Goal: Task Accomplishment & Management: Use online tool/utility

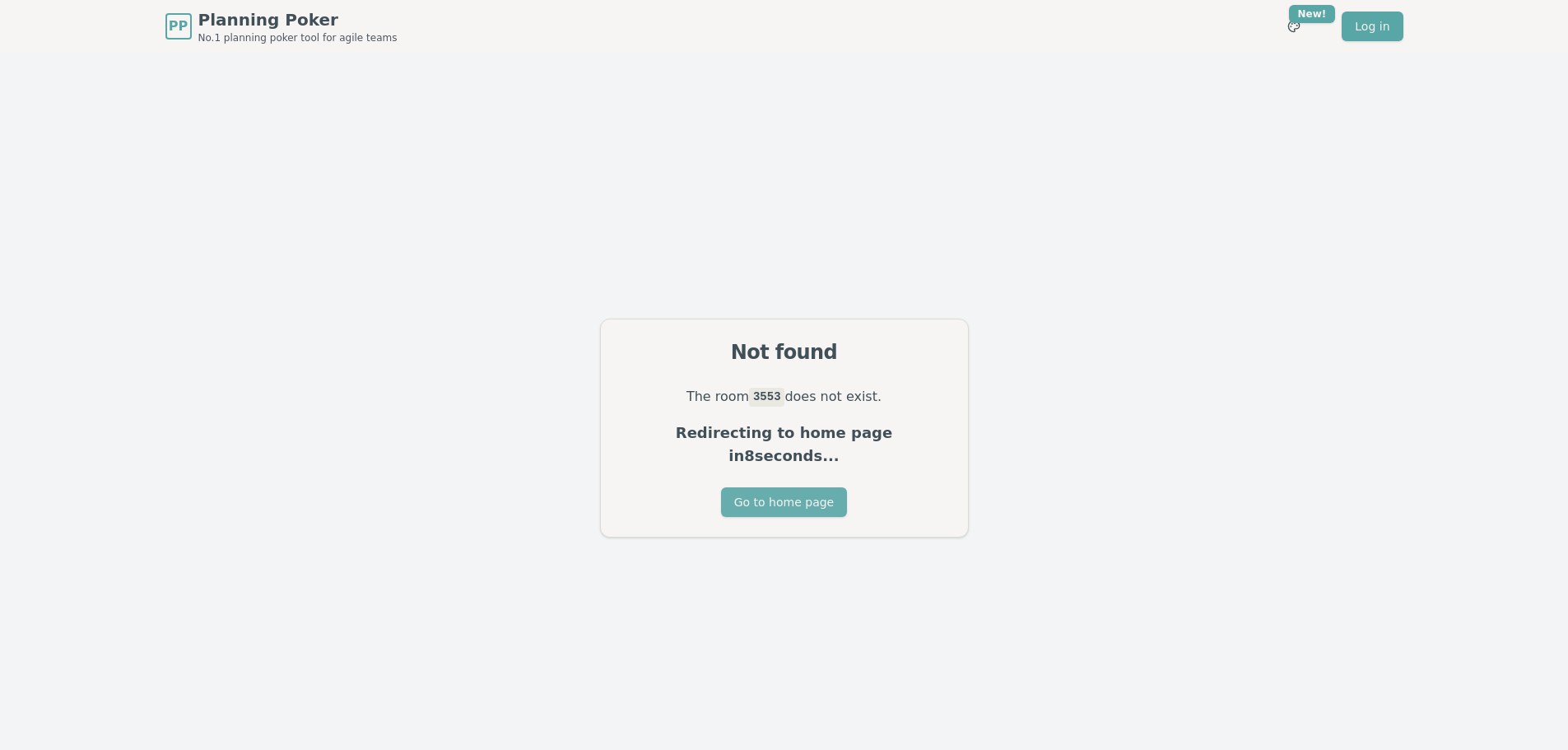
click at [788, 501] on button "Go to home page" at bounding box center [784, 502] width 126 height 30
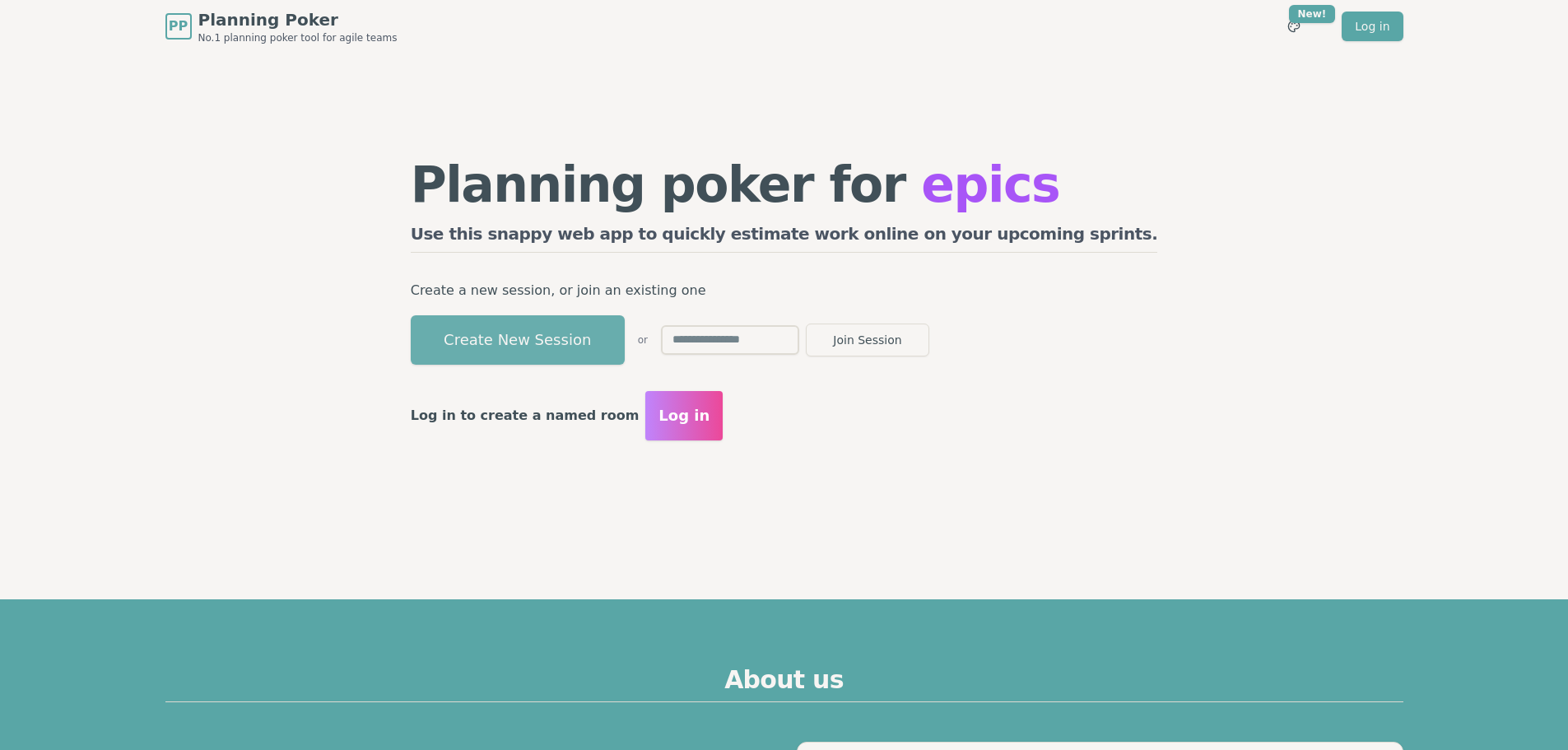
click at [599, 341] on button "Create New Session" at bounding box center [518, 339] width 214 height 50
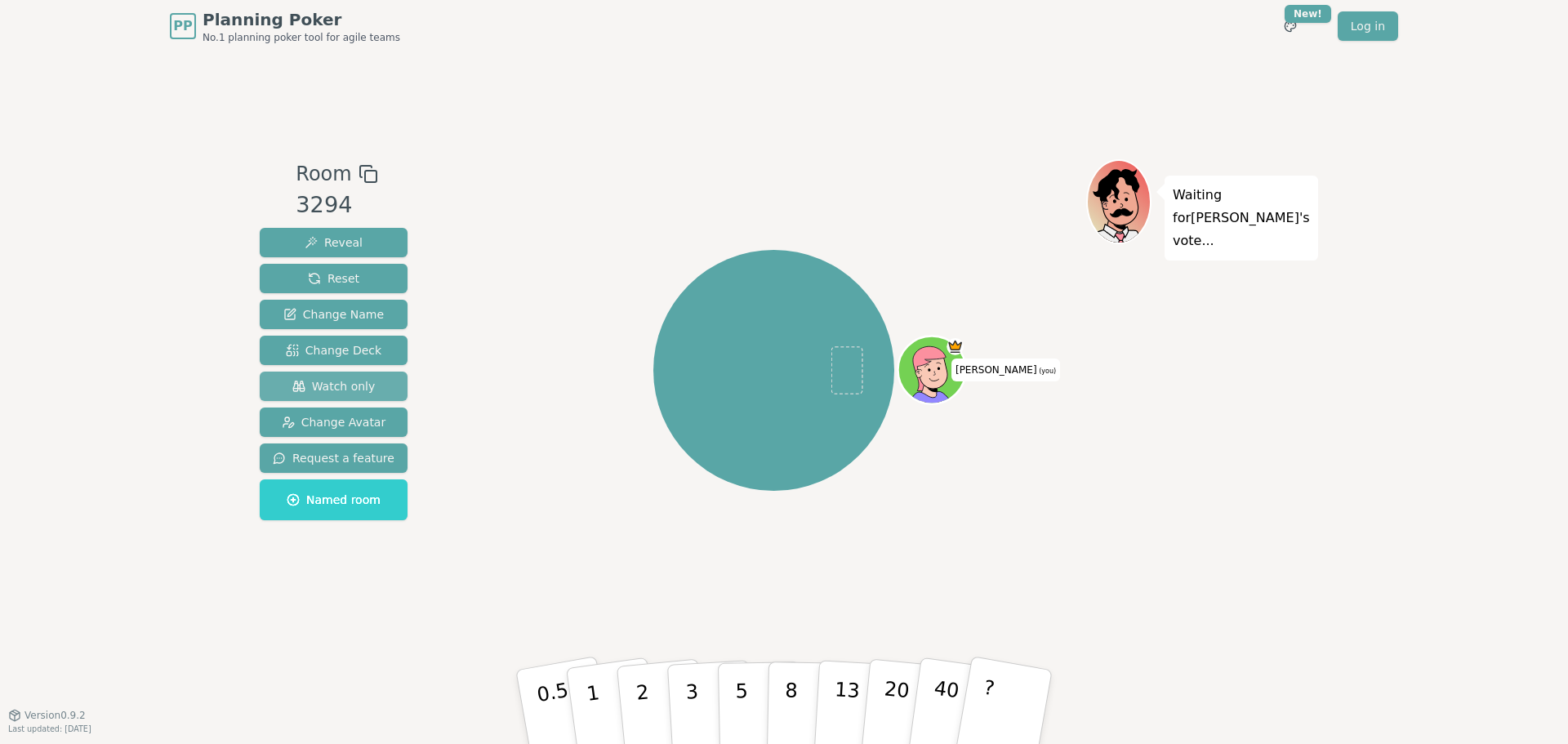
click at [345, 384] on span "Watch only" at bounding box center [334, 386] width 83 height 17
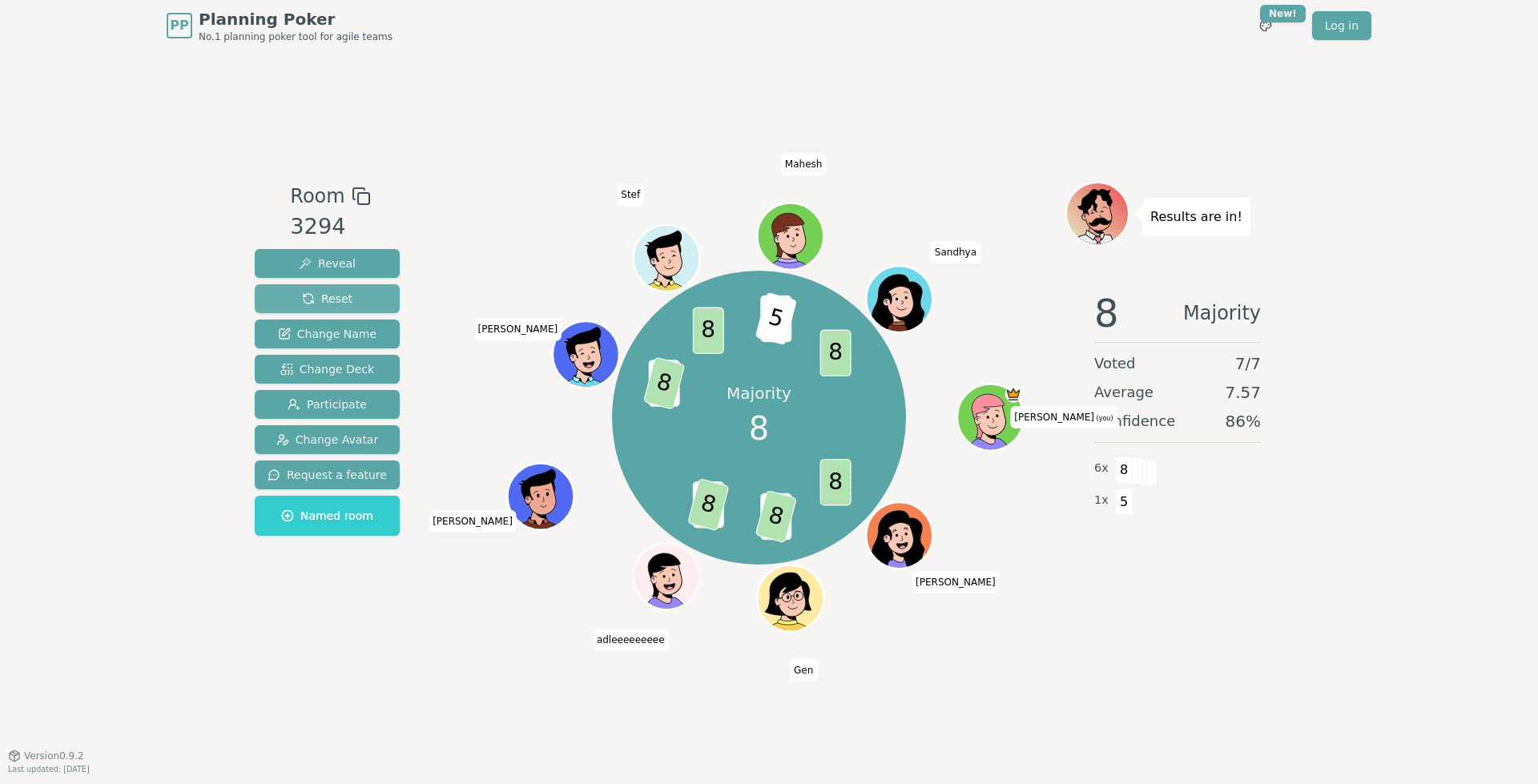
click at [323, 296] on span "Reset" at bounding box center [327, 299] width 50 height 16
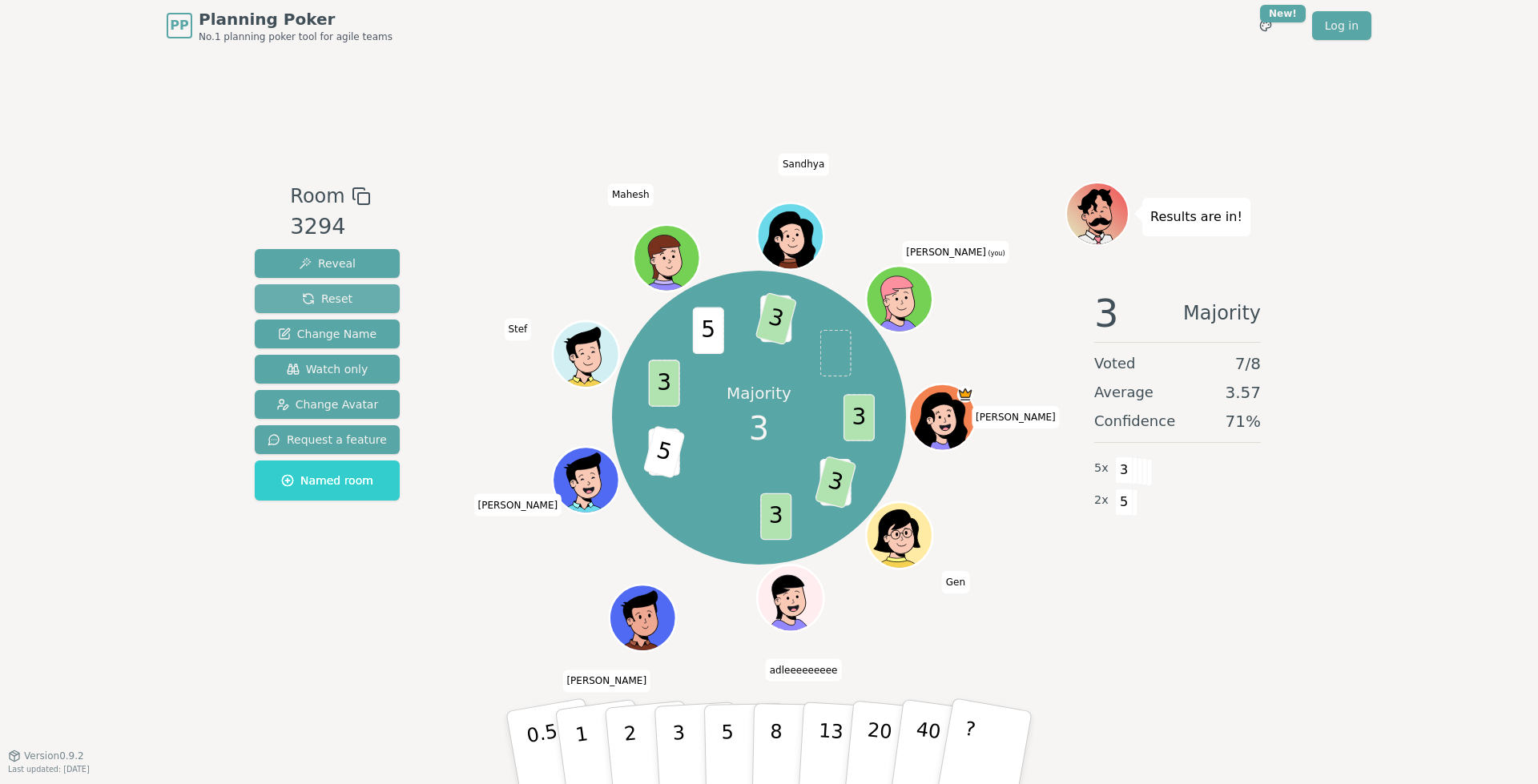
click at [319, 299] on span "Reset" at bounding box center [327, 299] width 50 height 16
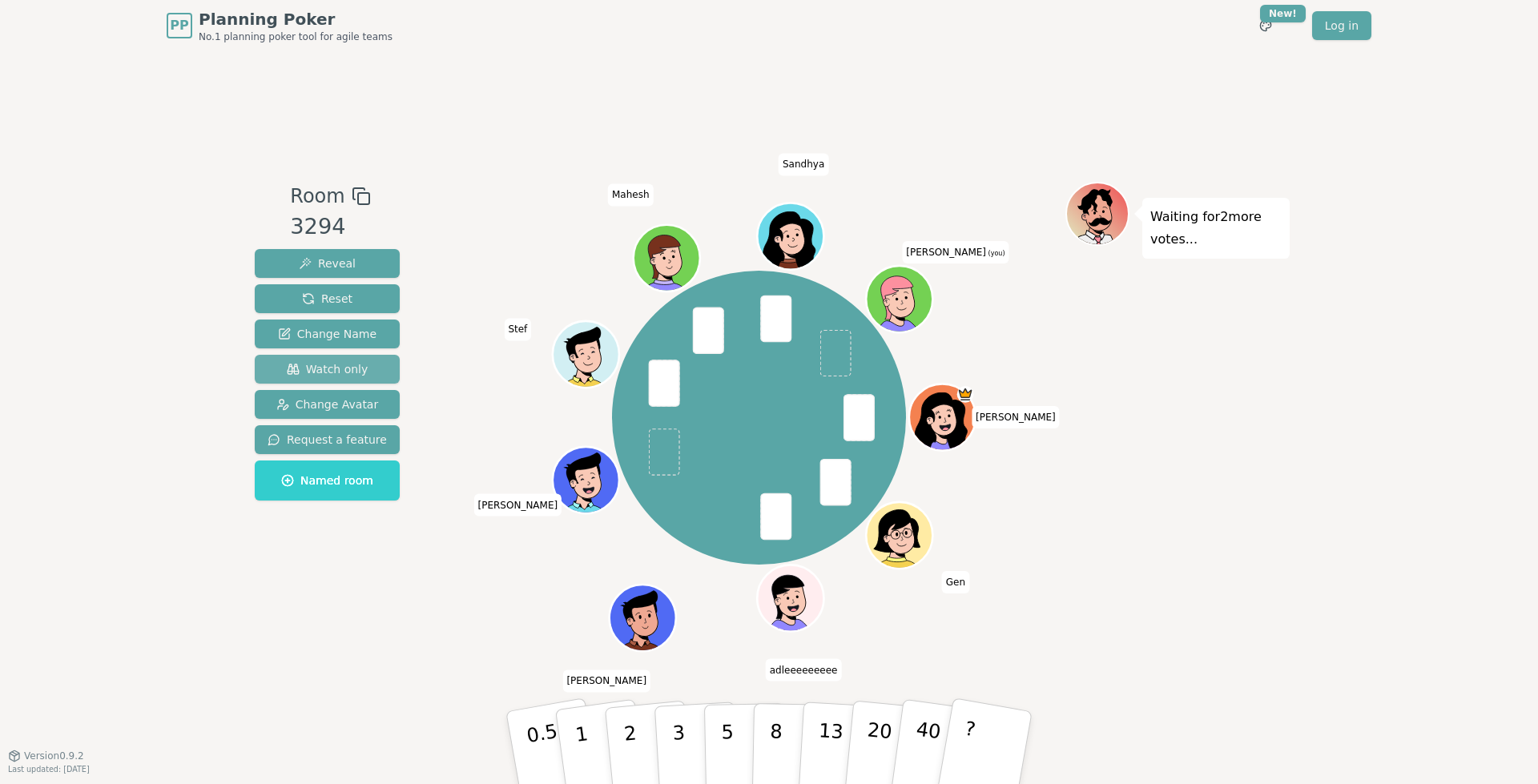
click at [325, 366] on span "Watch only" at bounding box center [328, 370] width 81 height 16
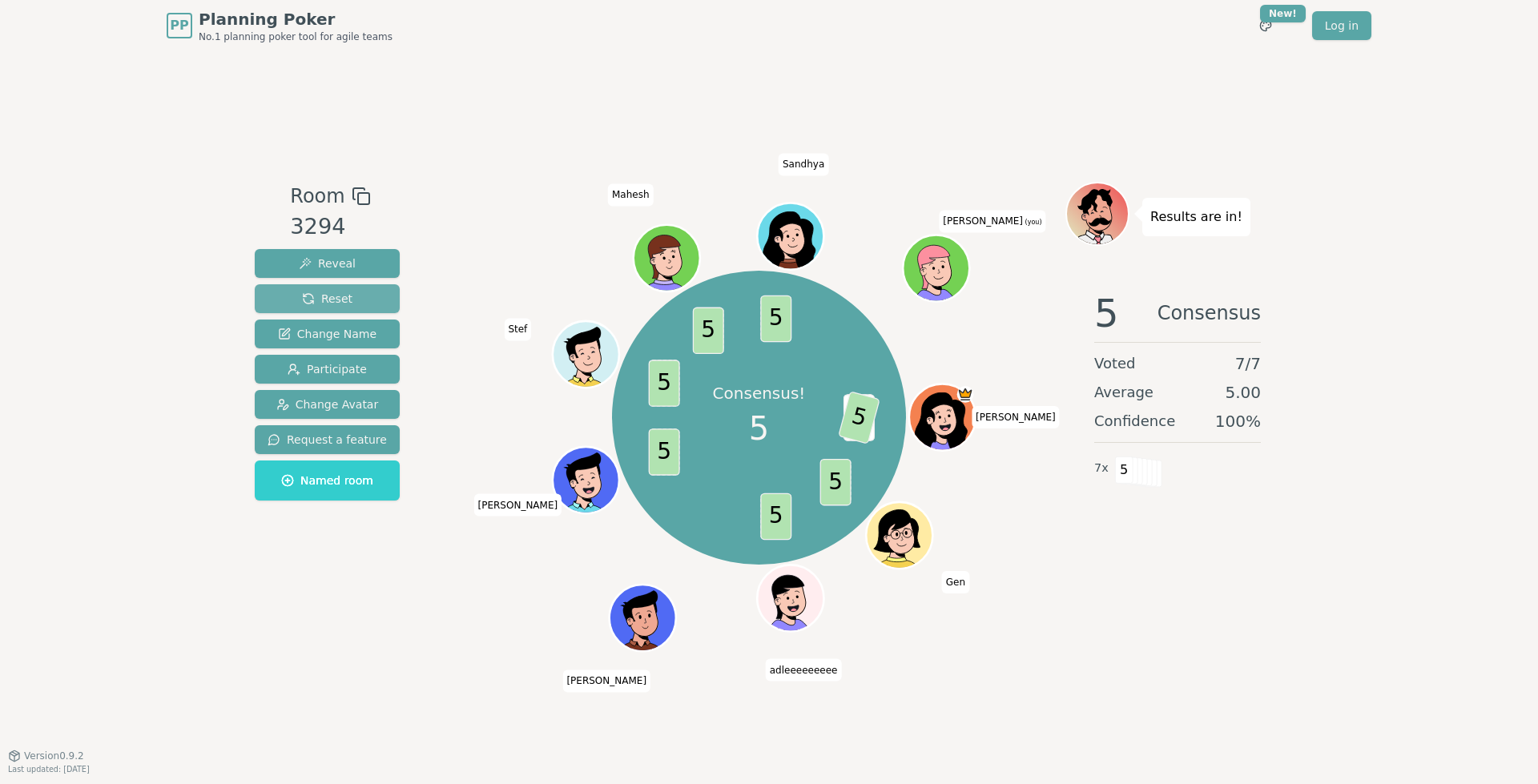
click at [315, 297] on span "Reset" at bounding box center [327, 299] width 50 height 16
